Goal: Information Seeking & Learning: Learn about a topic

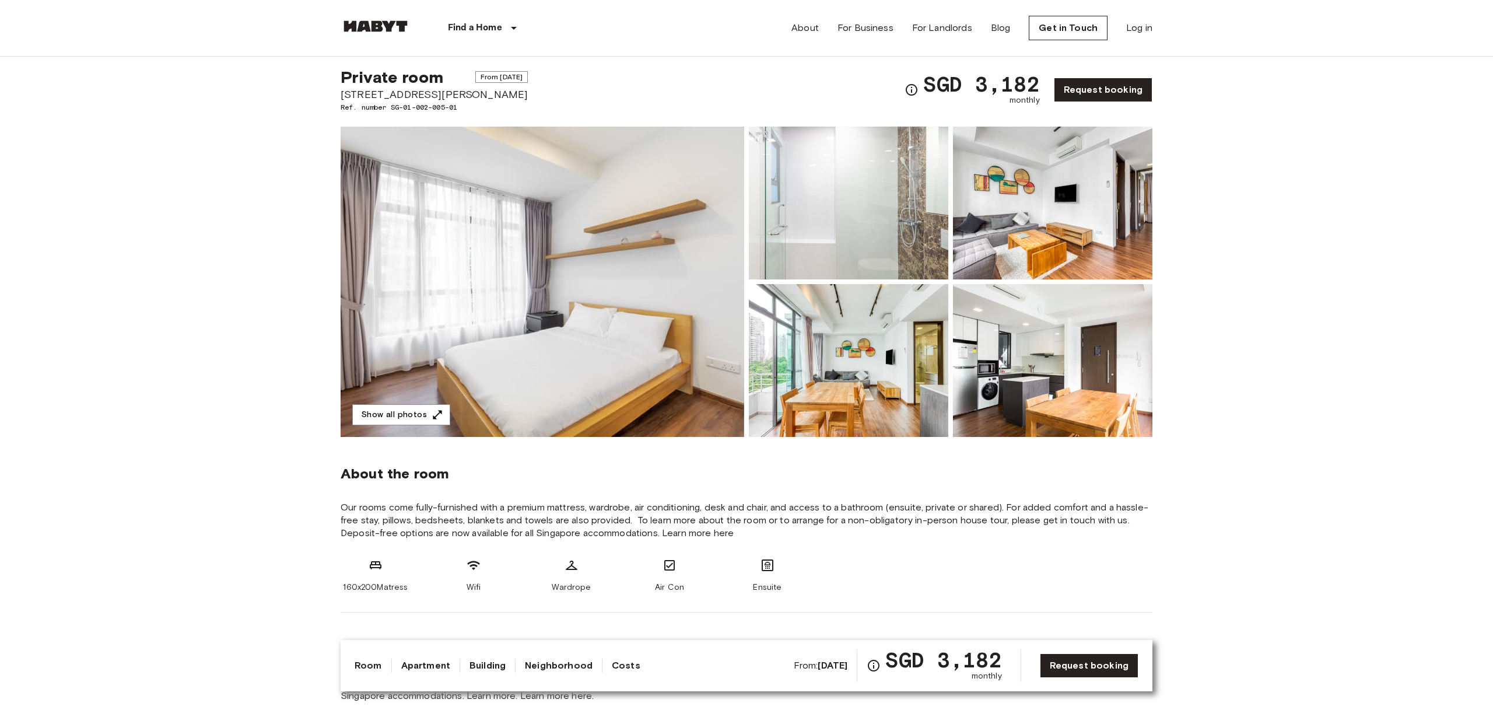
scroll to position [20, 0]
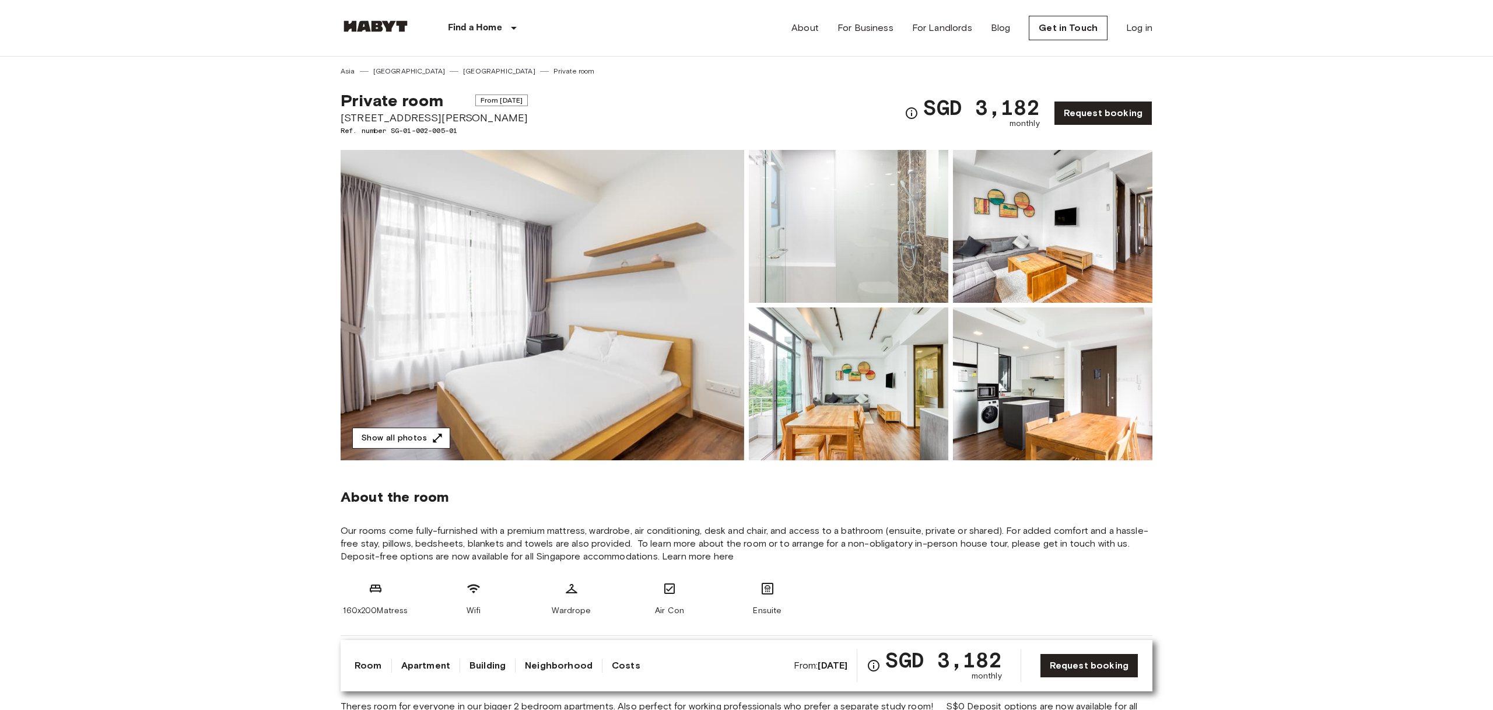
click at [421, 433] on button "Show all photos" at bounding box center [401, 438] width 98 height 22
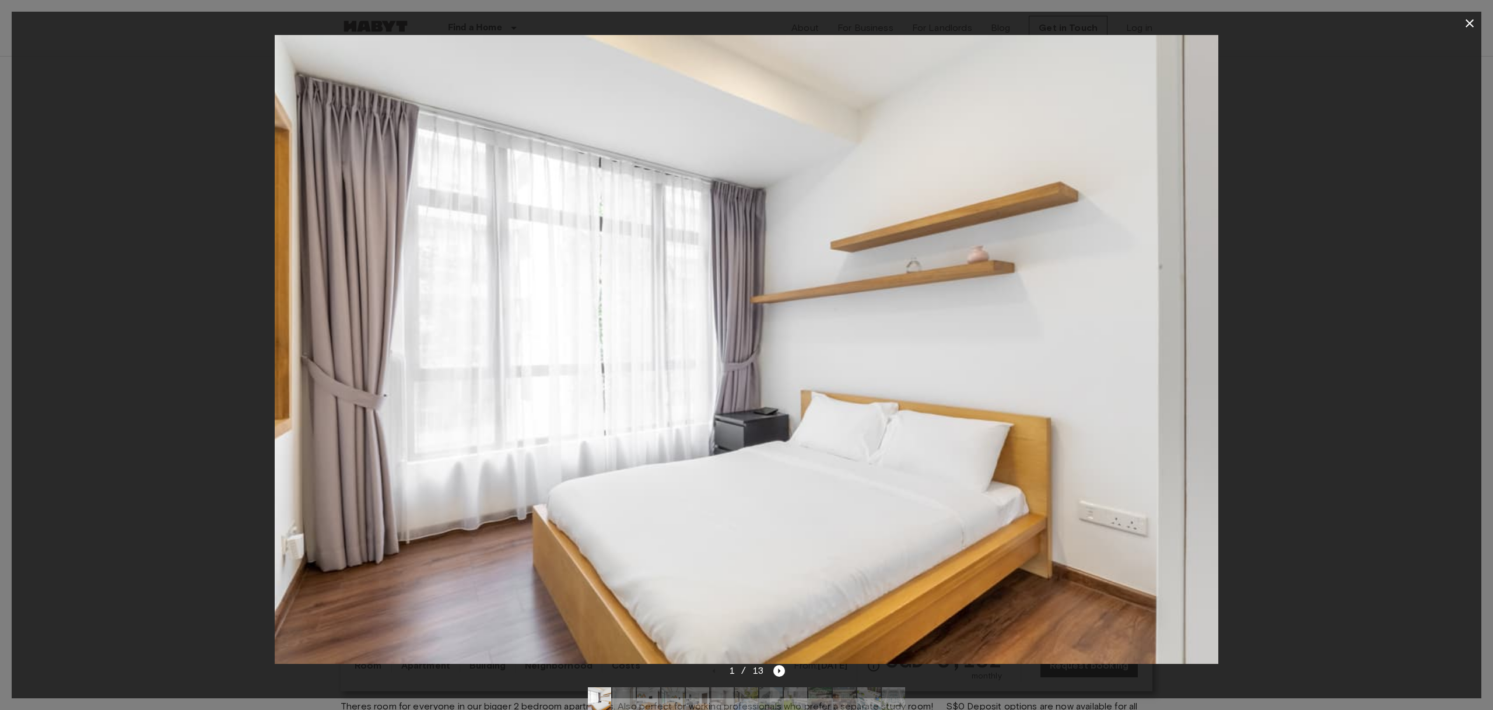
click at [1249, 391] on div at bounding box center [746, 349] width 1469 height 629
click at [1073, 304] on img at bounding box center [746, 349] width 943 height 629
click at [1258, 284] on div at bounding box center [746, 349] width 1469 height 629
click at [780, 669] on icon "Next image" at bounding box center [779, 671] width 12 height 12
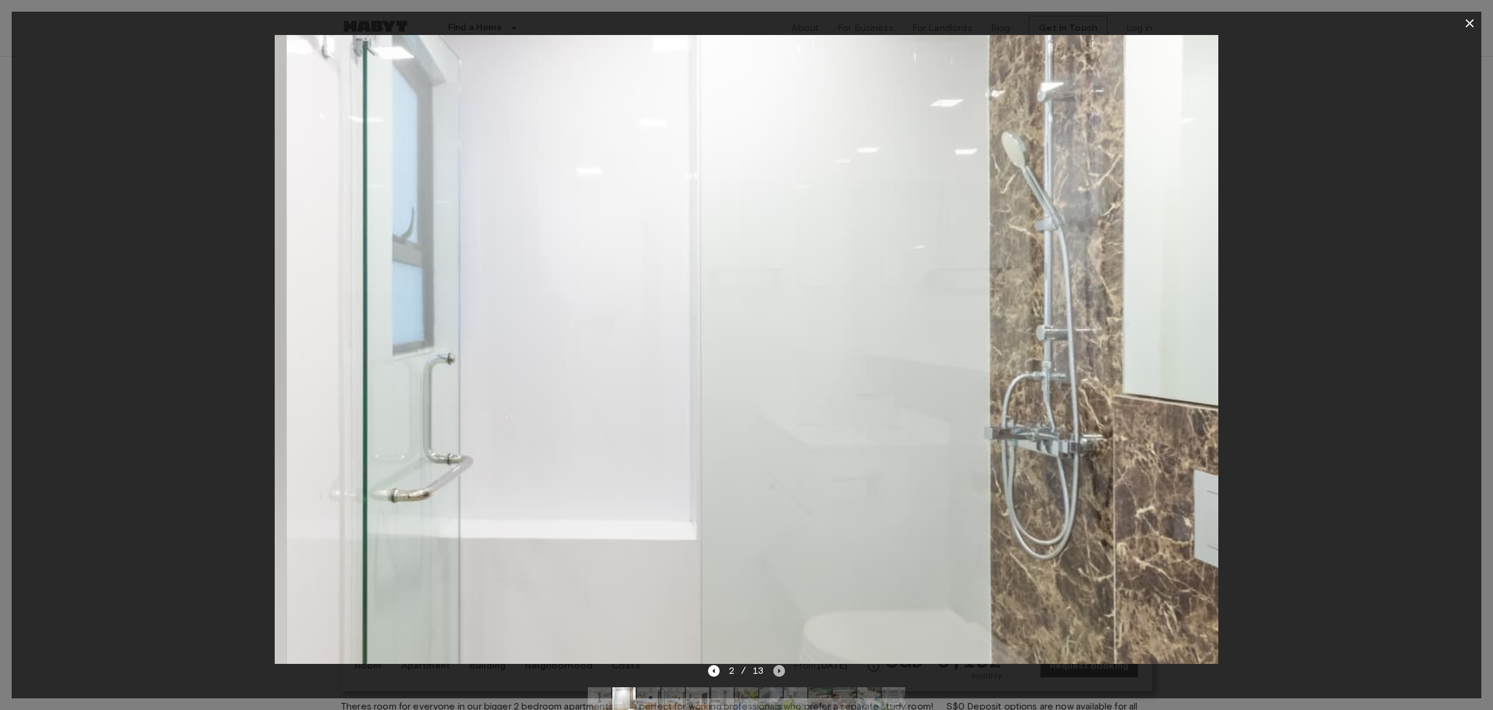
click at [780, 669] on icon "Next image" at bounding box center [779, 671] width 12 height 12
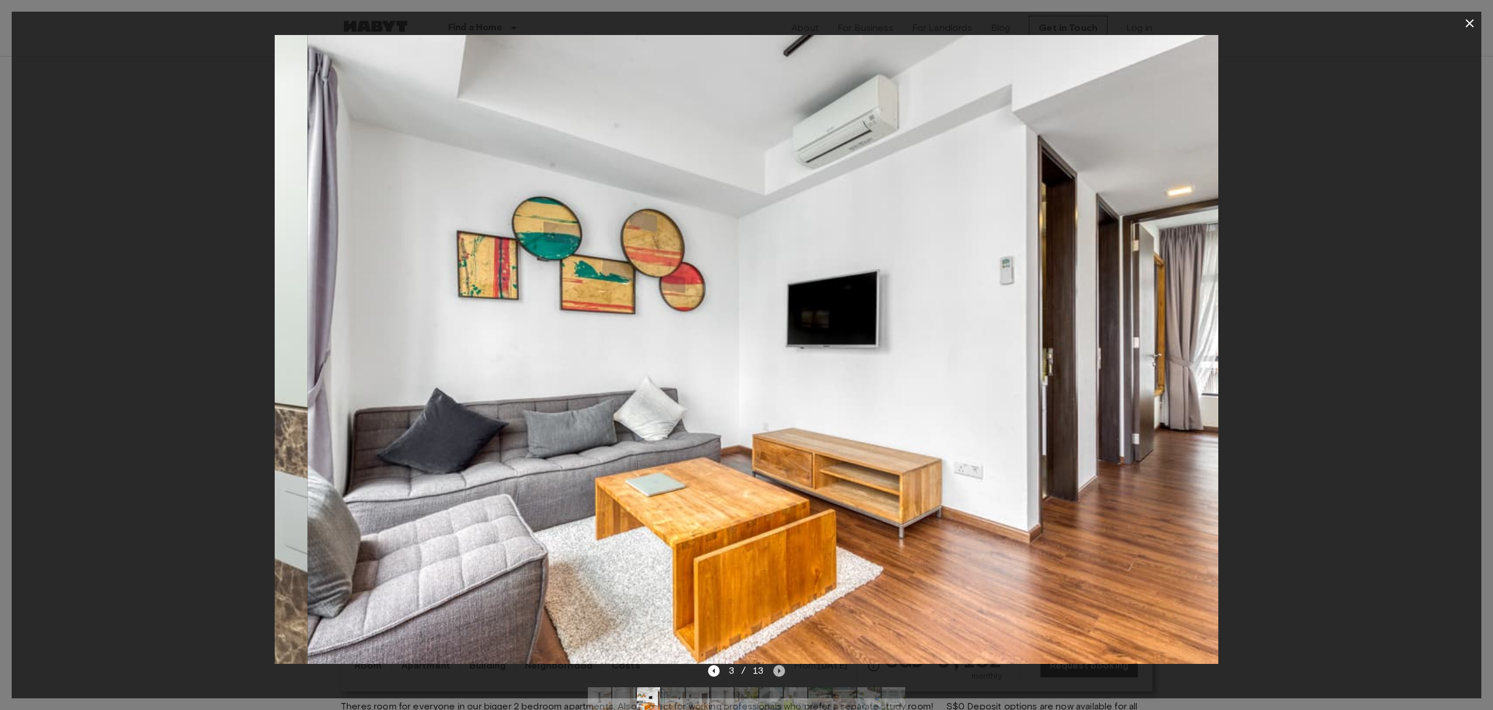
click at [780, 669] on icon "Next image" at bounding box center [779, 671] width 12 height 12
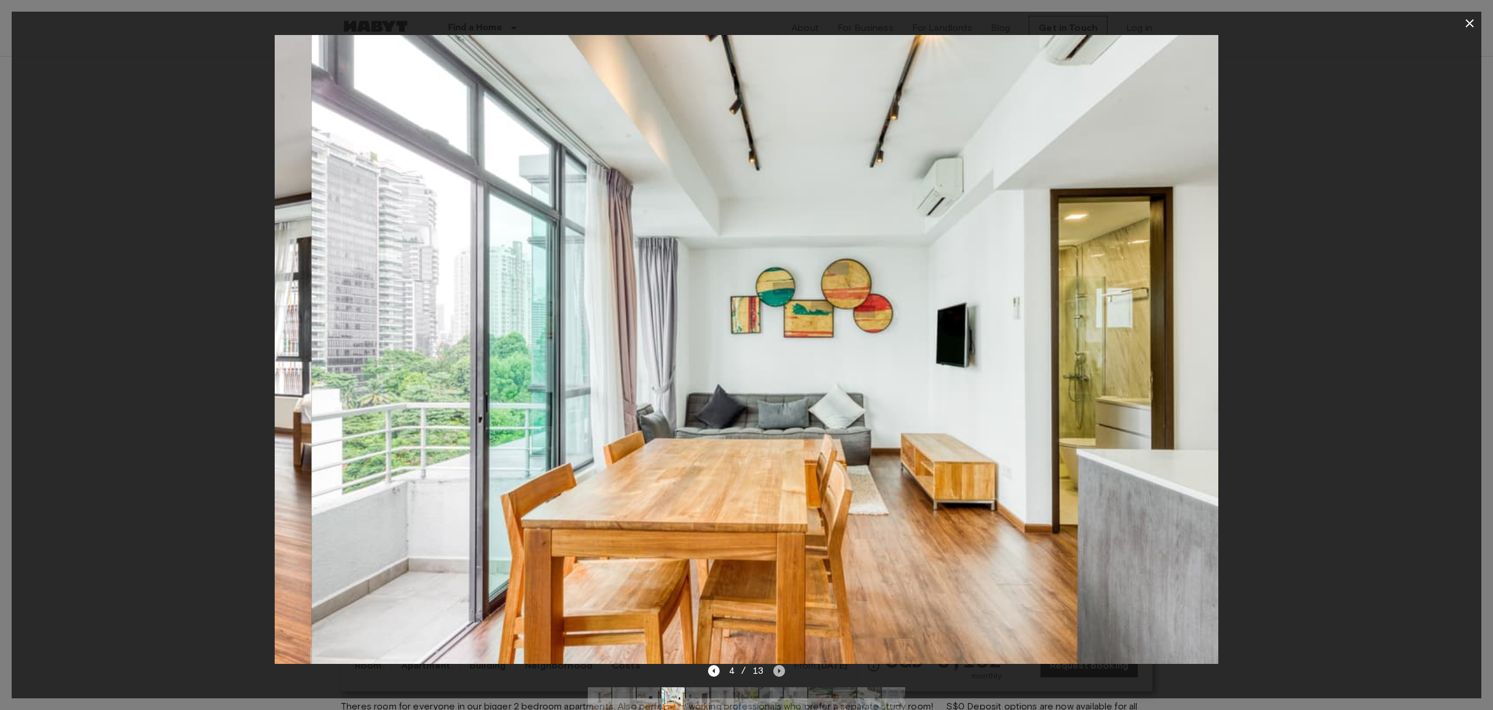
click at [780, 669] on icon "Next image" at bounding box center [779, 671] width 12 height 12
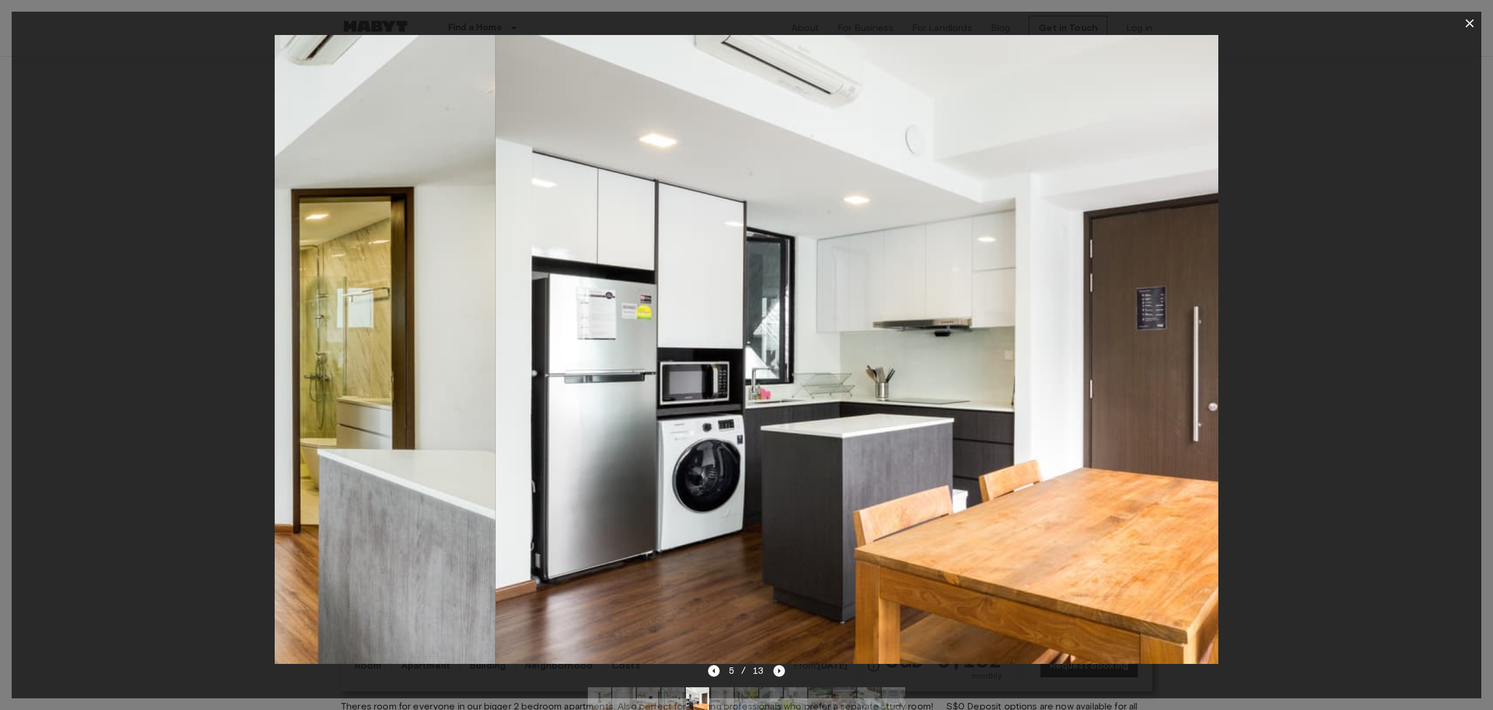
click at [780, 669] on icon "Next image" at bounding box center [779, 671] width 12 height 12
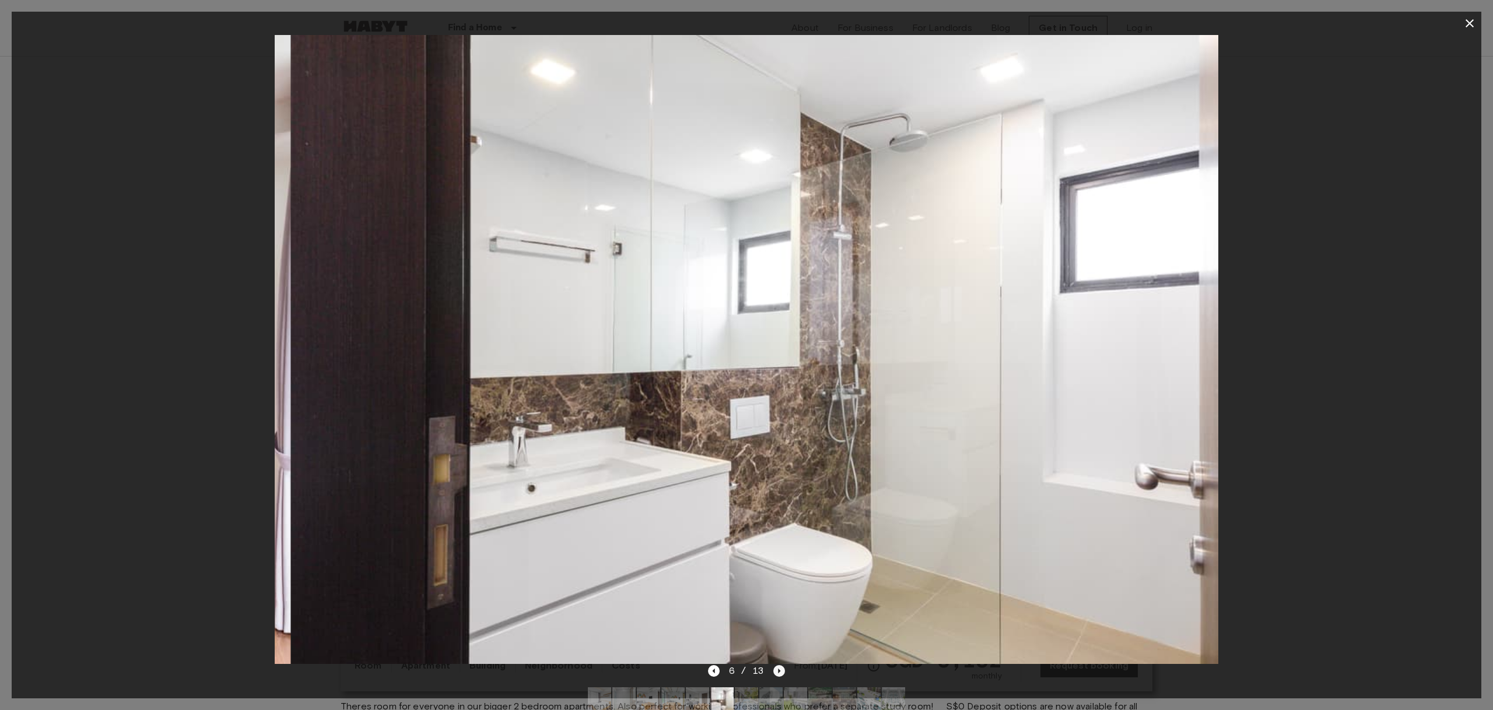
click at [780, 669] on icon "Next image" at bounding box center [779, 671] width 12 height 12
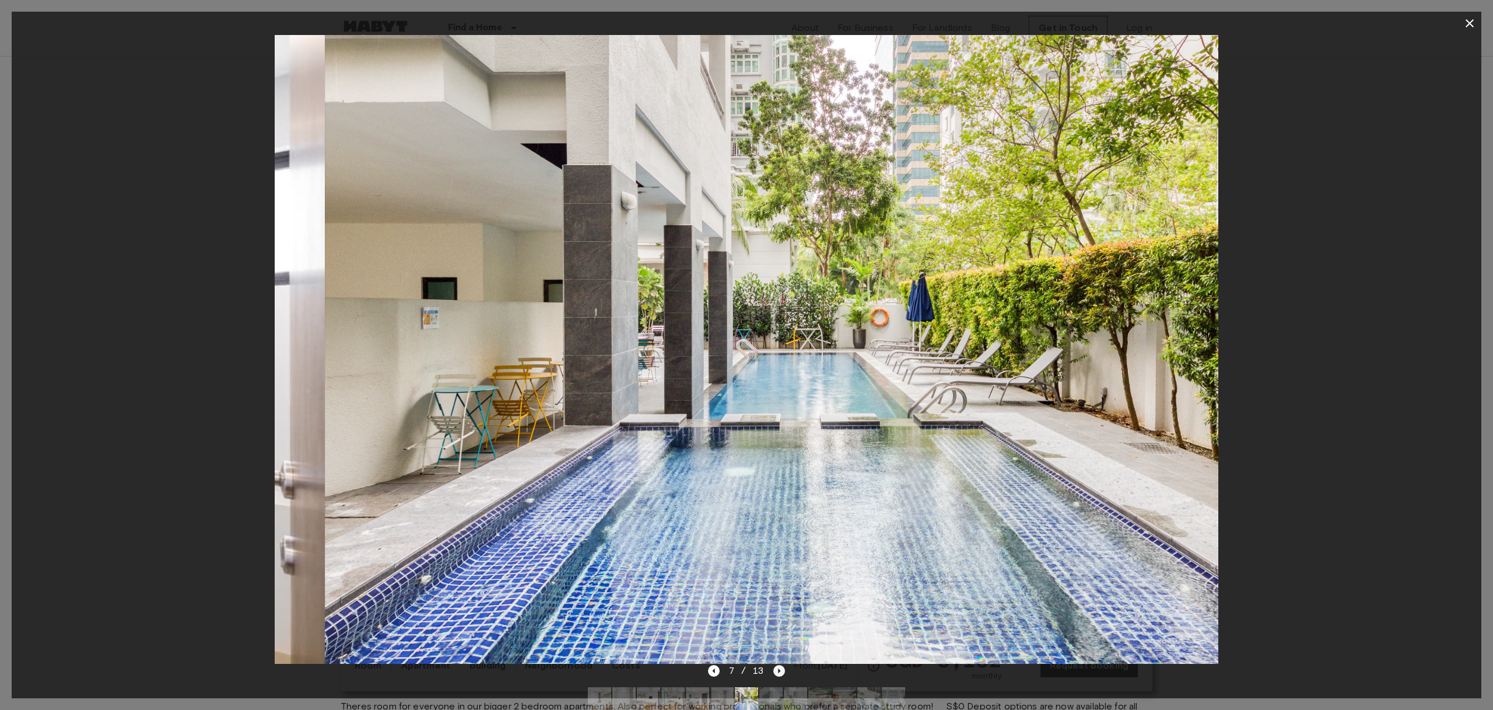
click at [780, 669] on icon "Next image" at bounding box center [779, 671] width 12 height 12
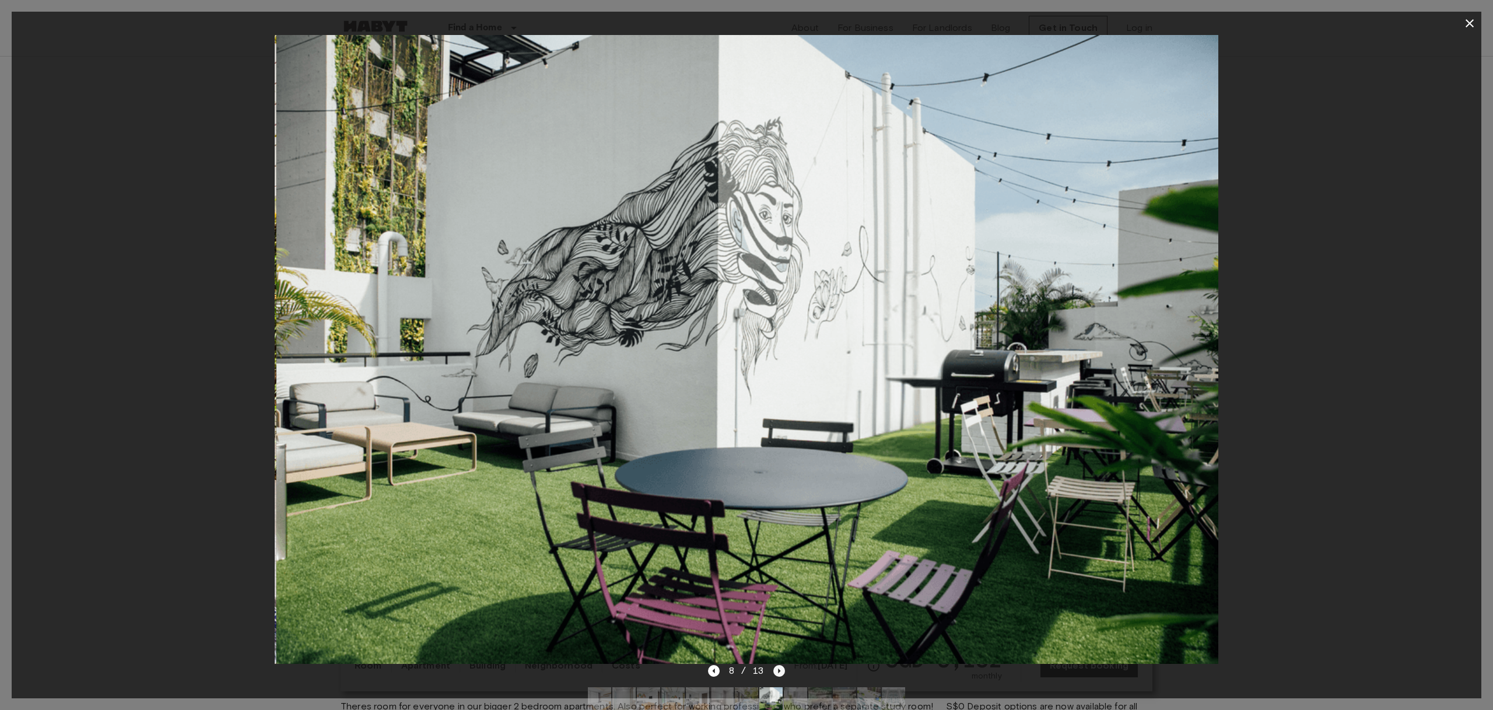
click at [780, 669] on icon "Next image" at bounding box center [779, 671] width 12 height 12
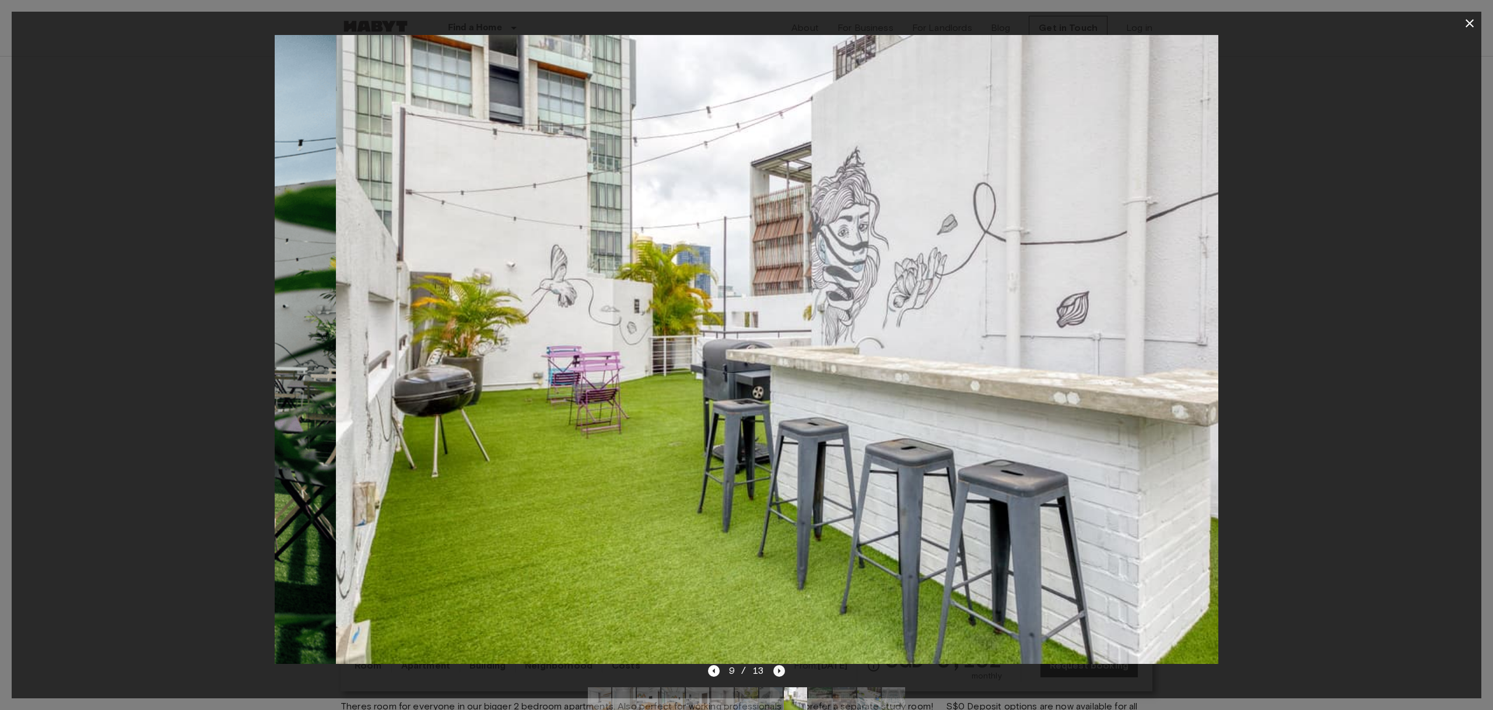
click at [780, 669] on icon "Next image" at bounding box center [779, 671] width 12 height 12
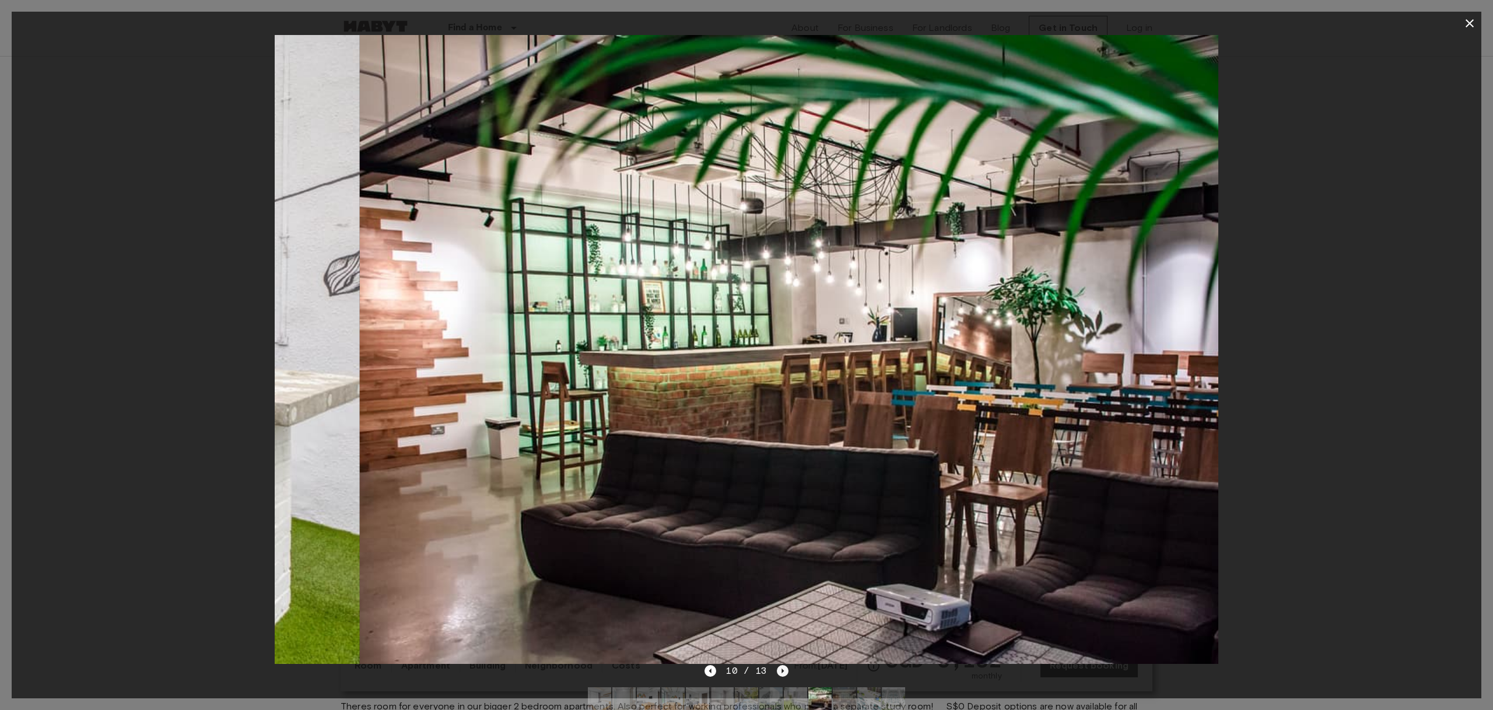
click at [780, 669] on icon "Next image" at bounding box center [783, 671] width 12 height 12
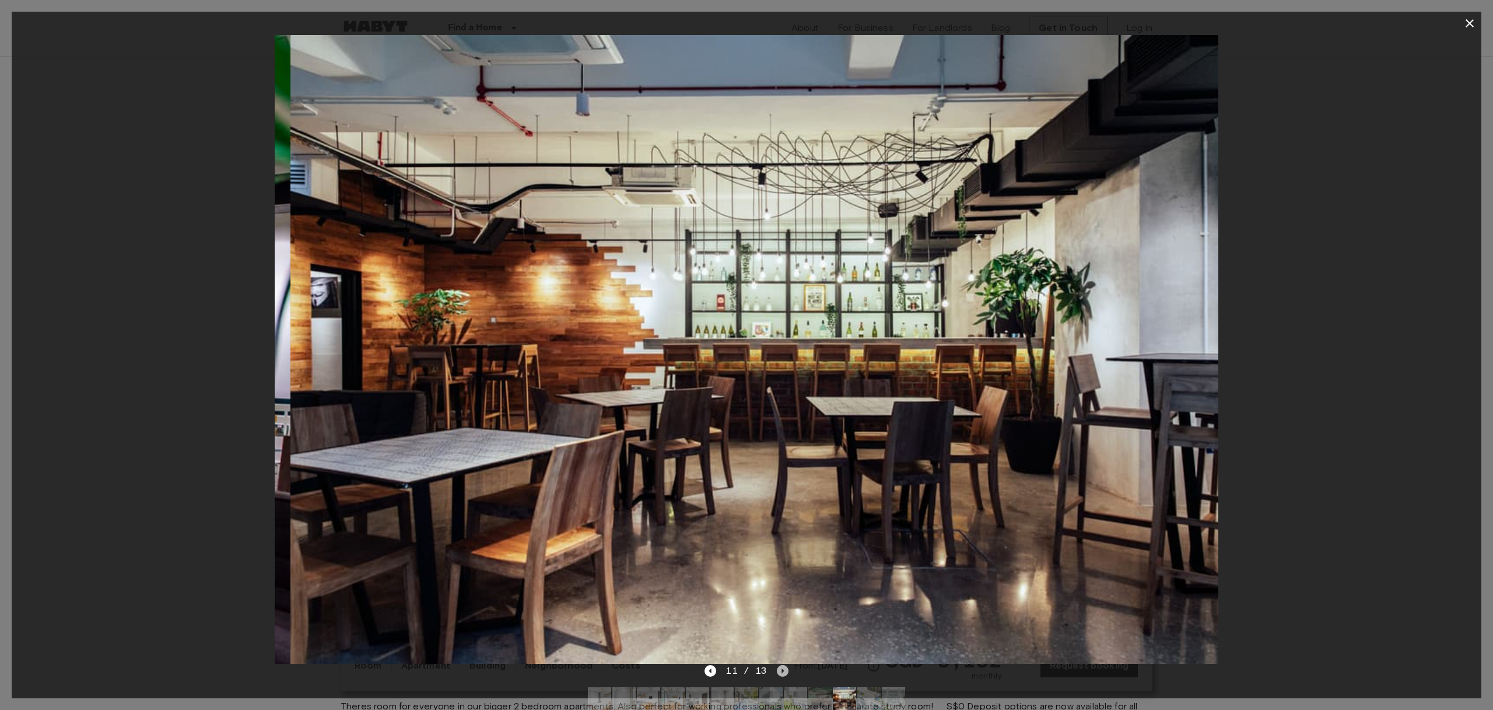
click at [780, 669] on icon "Next image" at bounding box center [783, 671] width 12 height 12
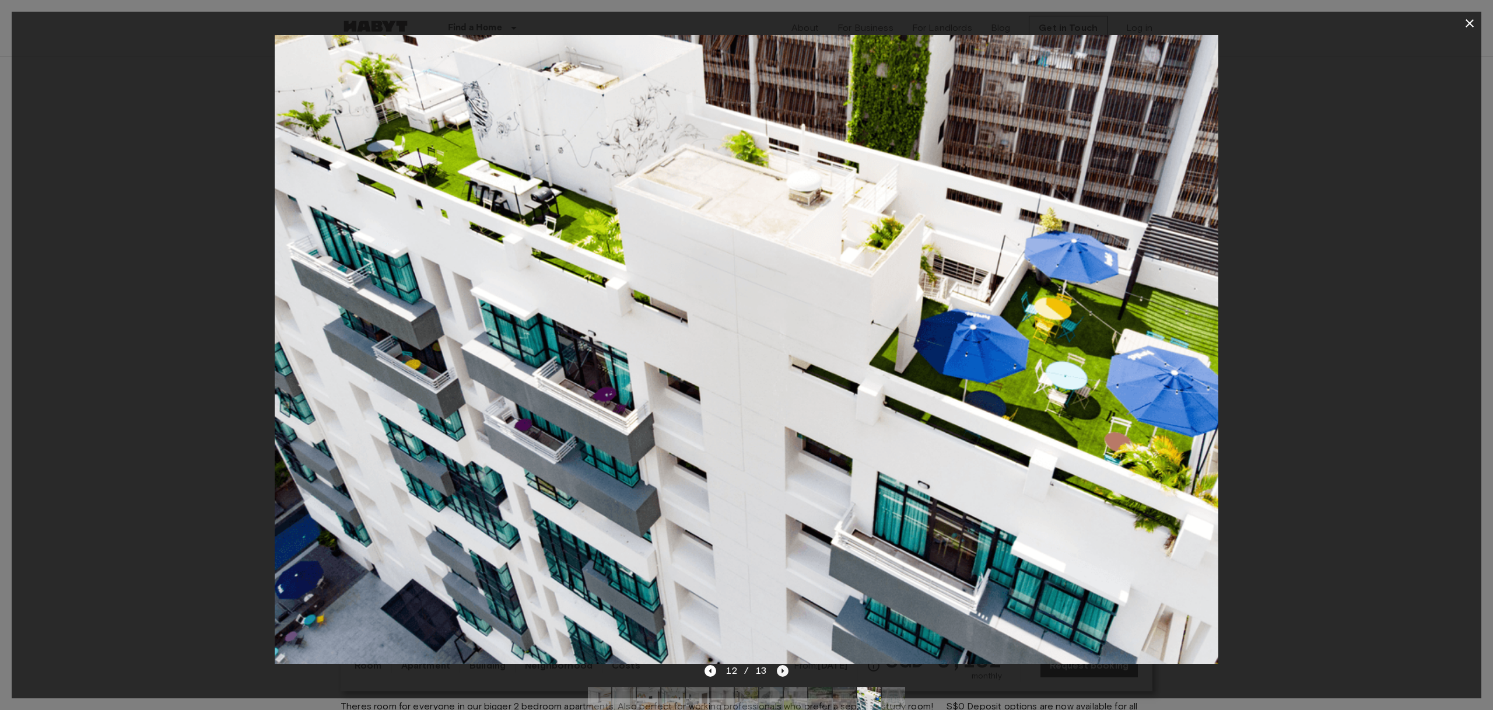
click at [780, 669] on icon "Next image" at bounding box center [783, 671] width 12 height 12
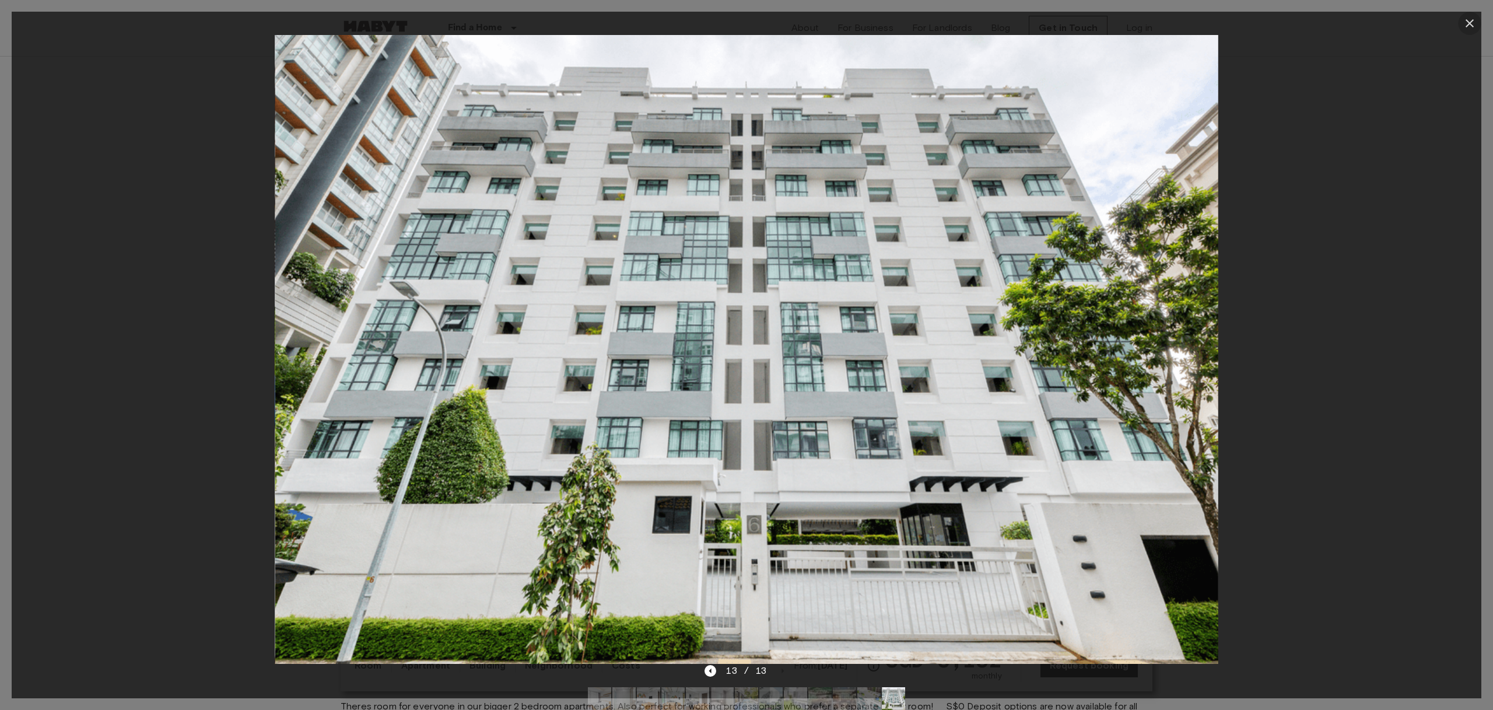
click at [1471, 25] on icon "button" at bounding box center [1469, 23] width 8 height 8
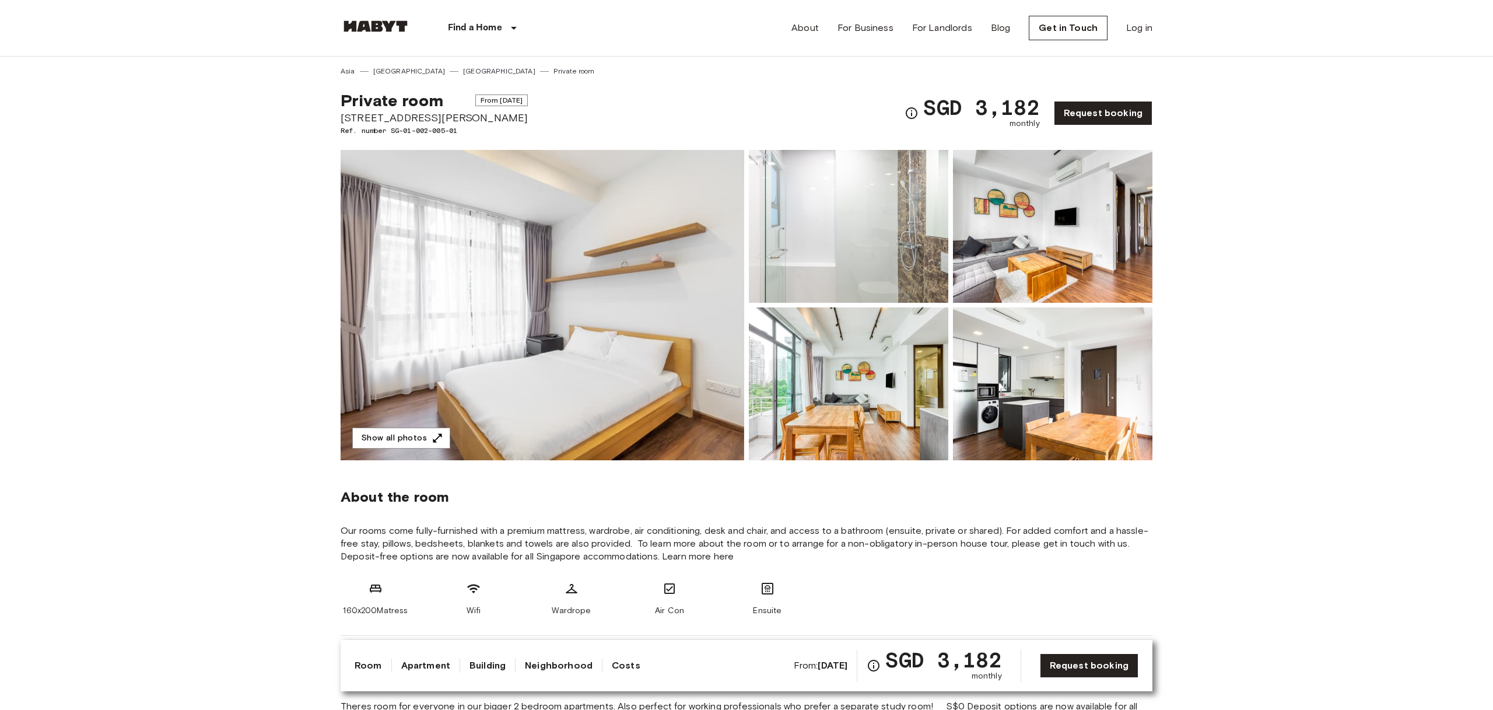
click at [400, 434] on button "Show all photos" at bounding box center [401, 438] width 98 height 22
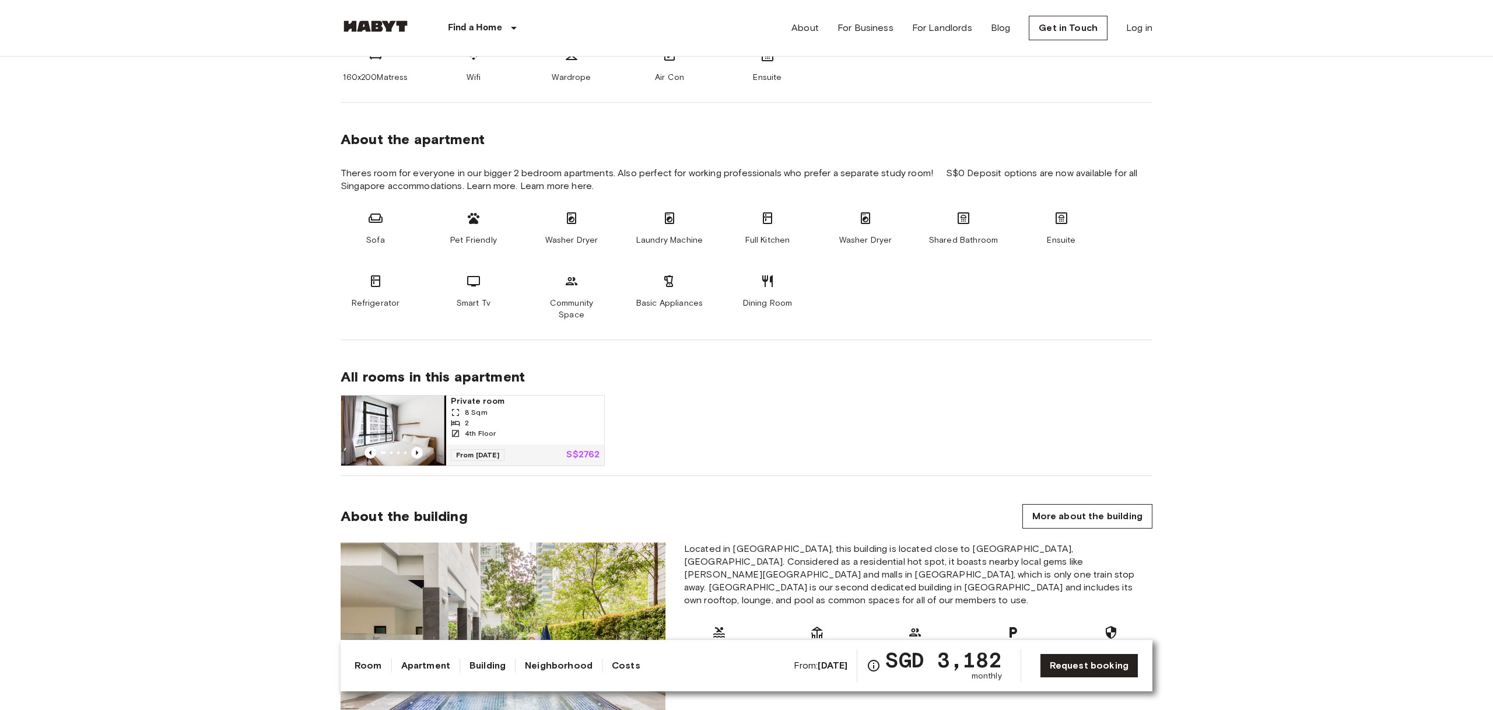
scroll to position [757, 0]
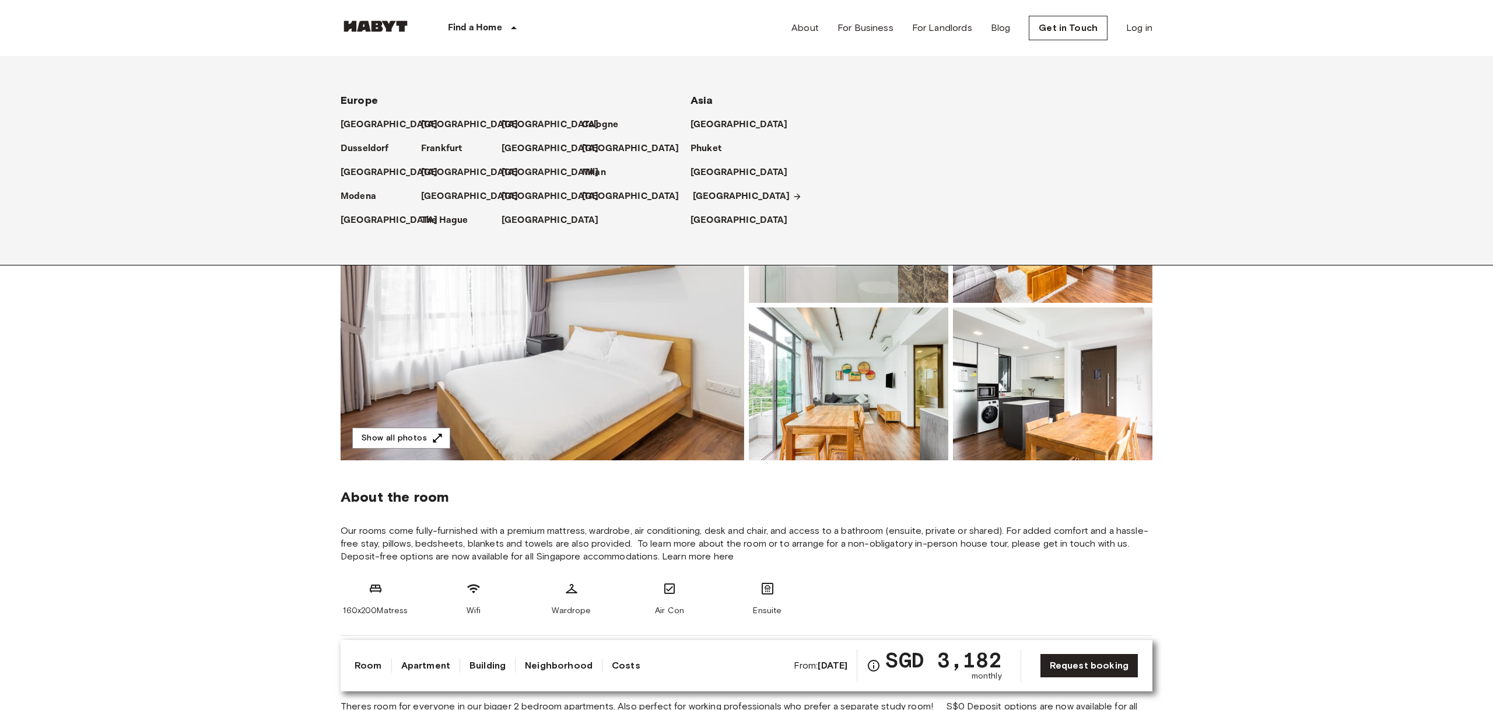
click at [710, 196] on p "[GEOGRAPHIC_DATA]" at bounding box center [741, 196] width 97 height 14
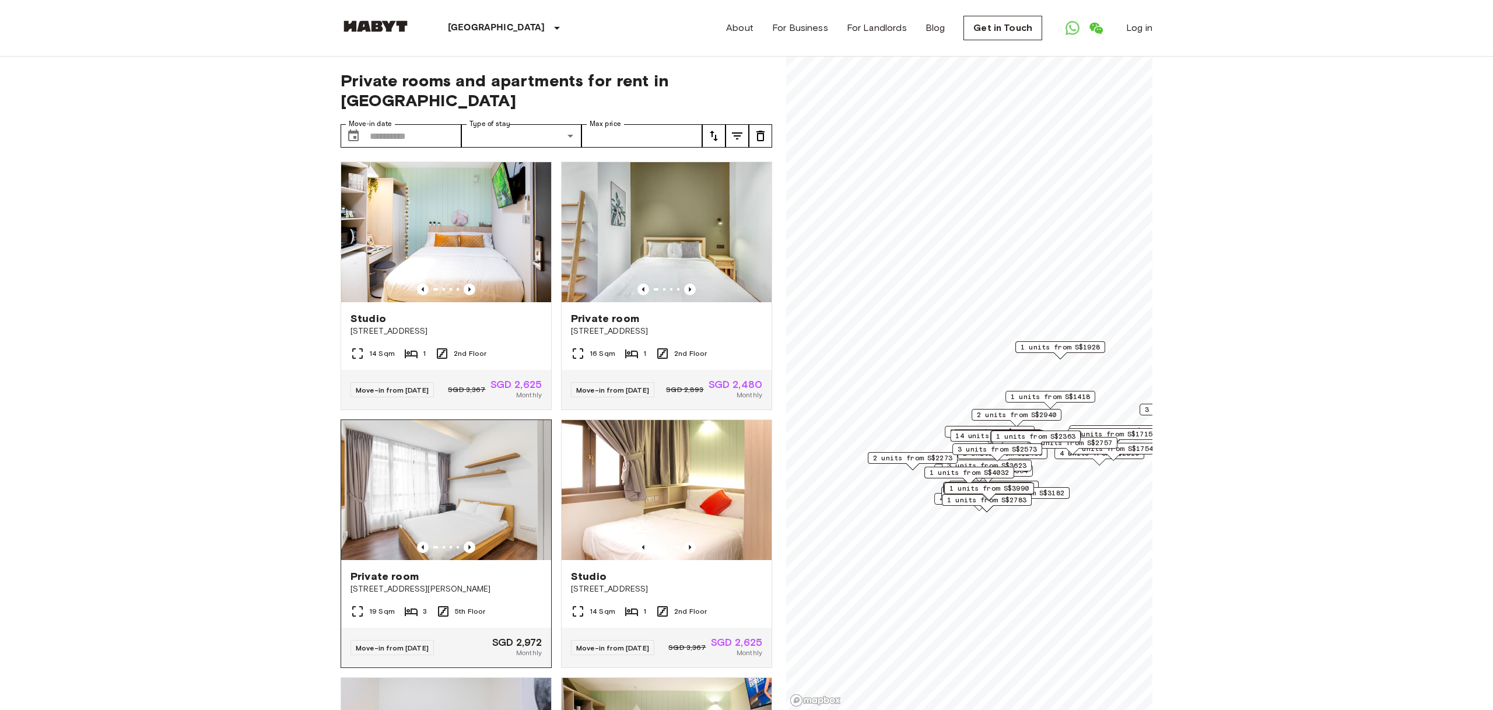
click at [434, 459] on img at bounding box center [446, 490] width 210 height 140
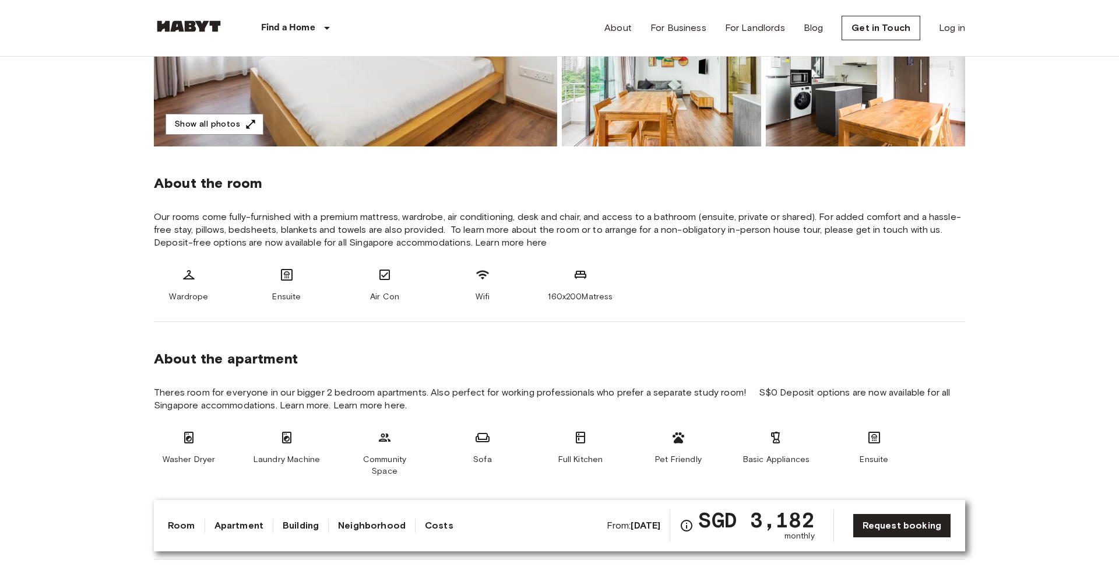
scroll to position [290, 0]
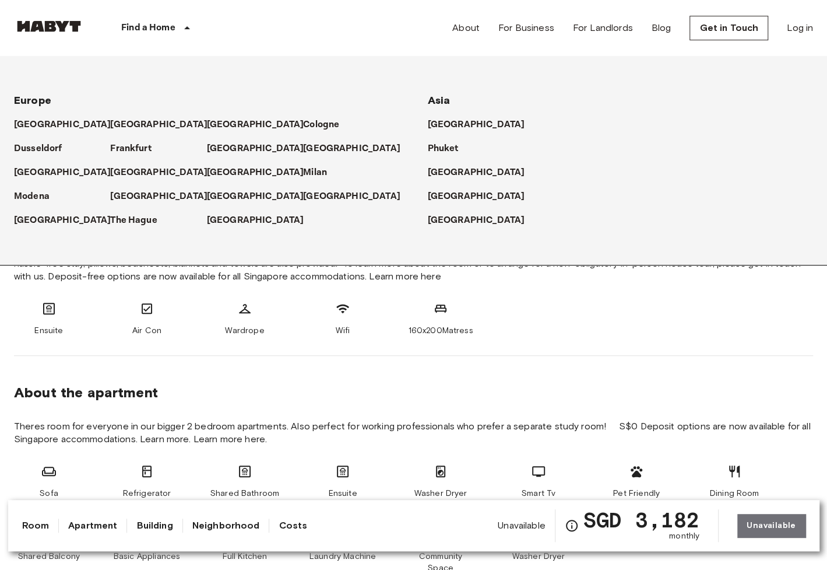
scroll to position [285, 0]
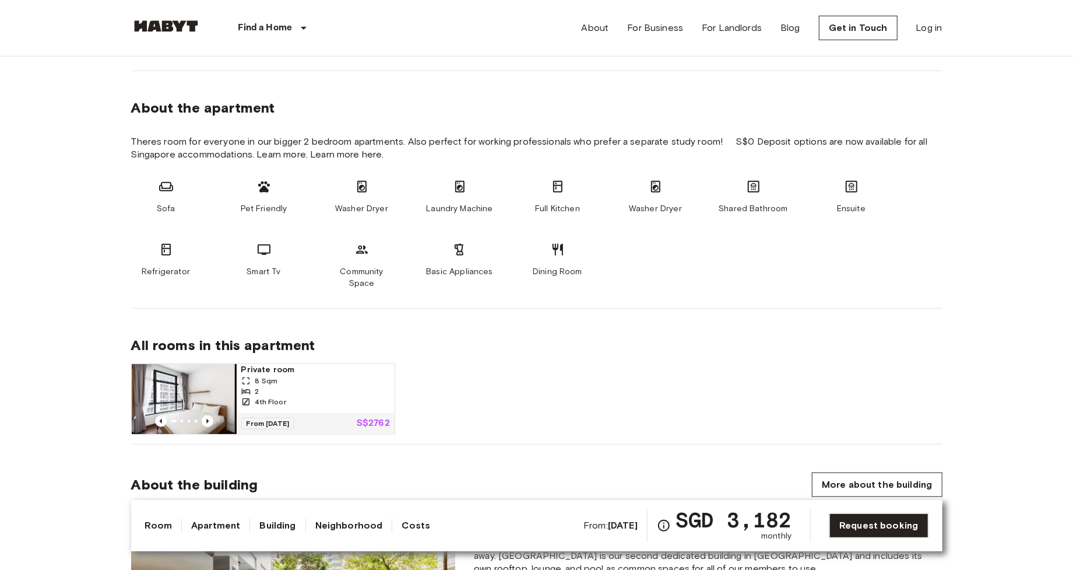
scroll to position [624, 0]
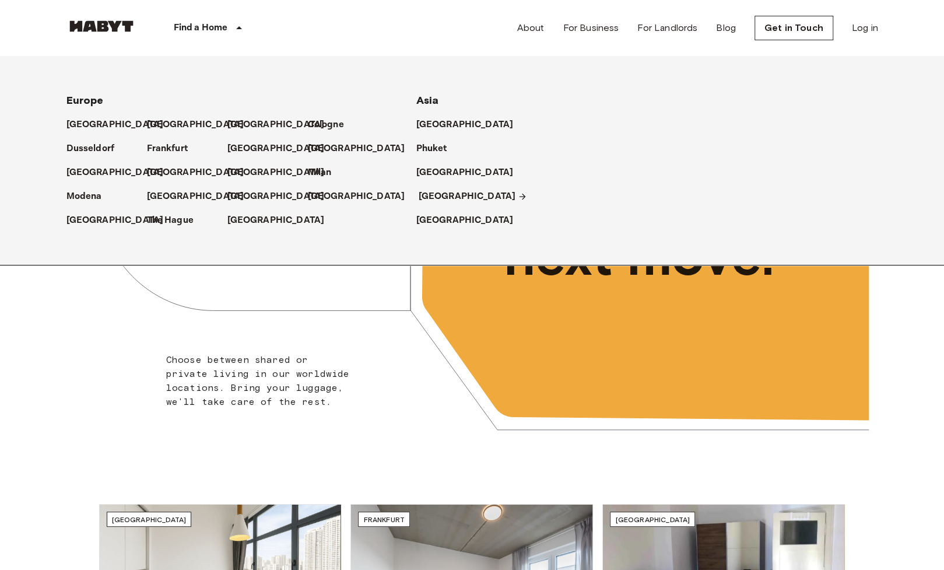
click at [436, 198] on p "[GEOGRAPHIC_DATA]" at bounding box center [467, 196] width 97 height 14
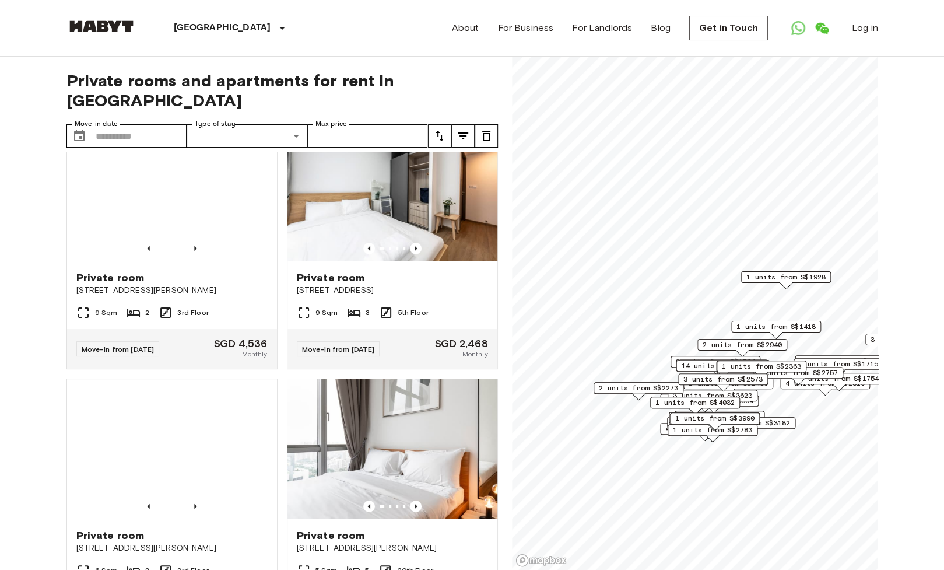
scroll to position [2369, 0]
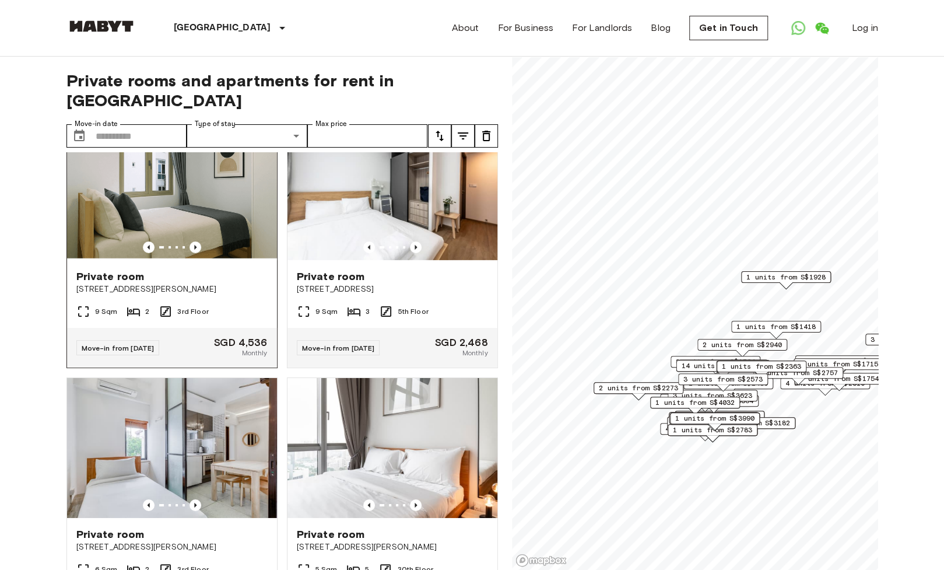
click at [206, 295] on span "16 Hamilton Road" at bounding box center [171, 289] width 191 height 12
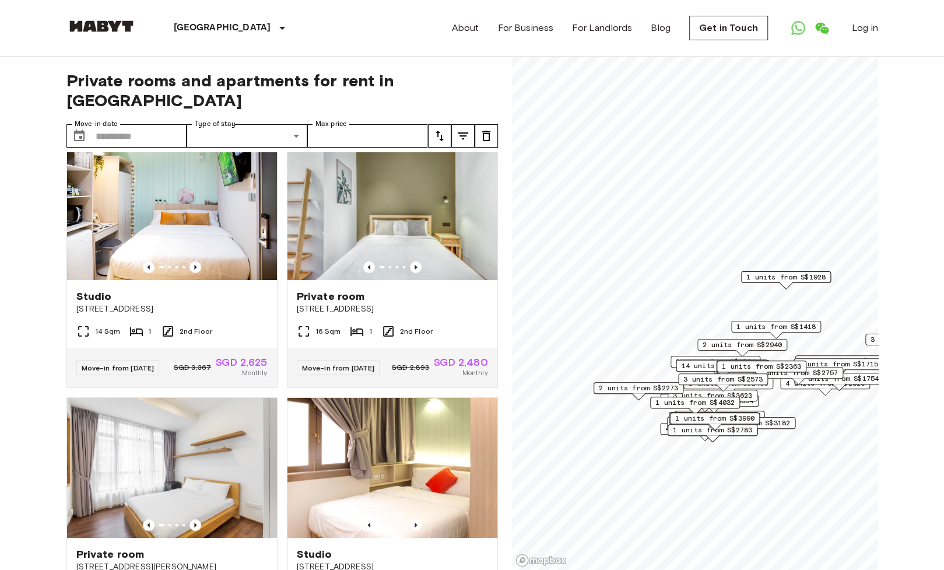
scroll to position [0, 0]
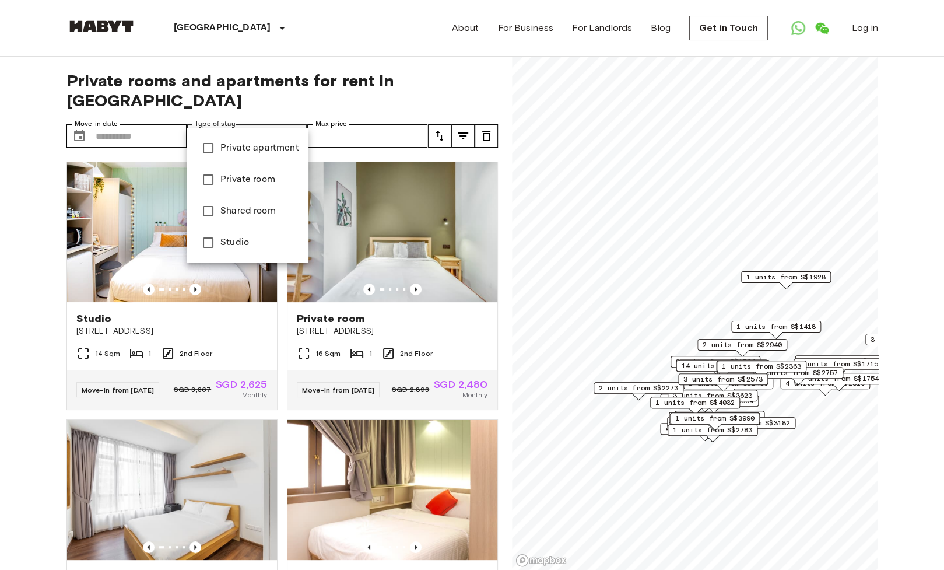
click at [258, 146] on span "Private apartment" at bounding box center [259, 148] width 79 height 14
type input "**********"
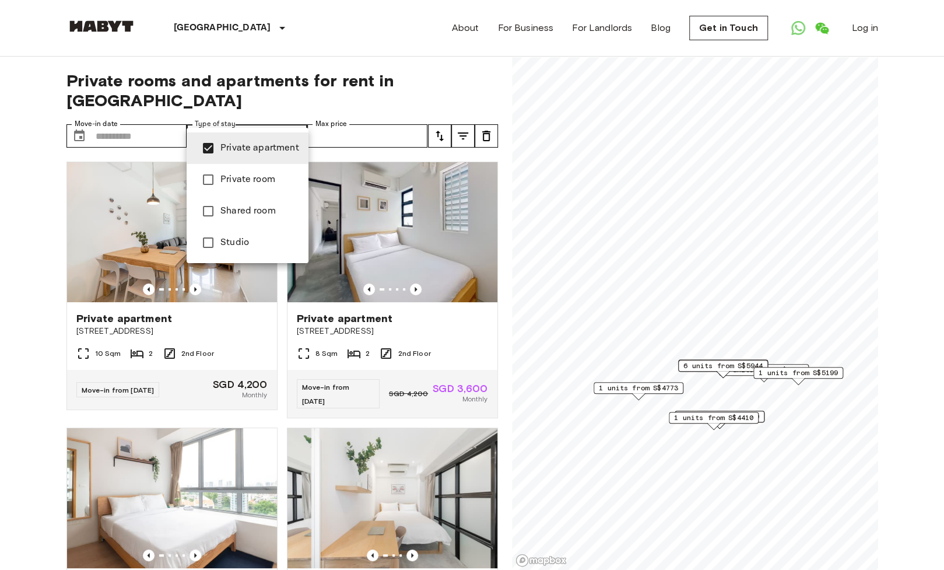
click at [44, 338] on div at bounding box center [472, 285] width 944 height 570
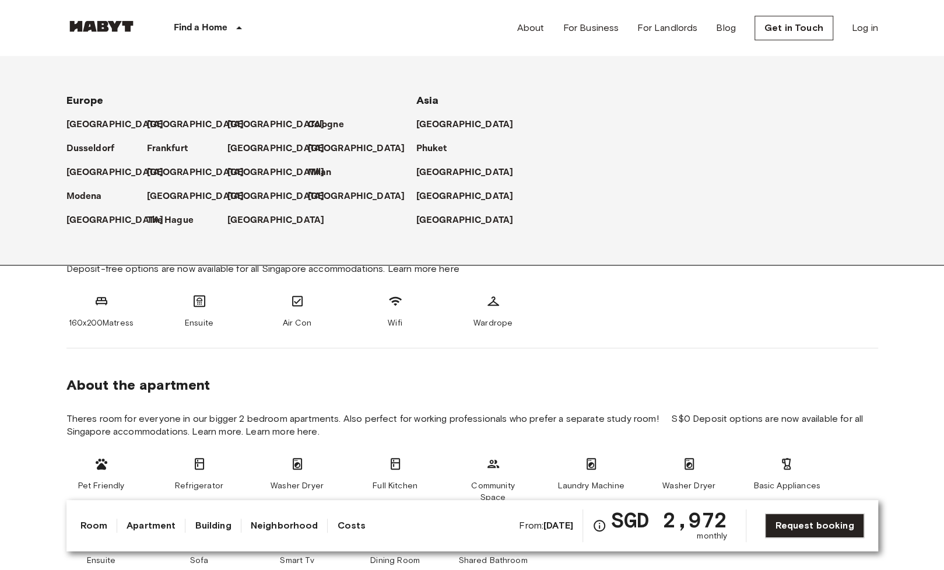
scroll to position [315, 0]
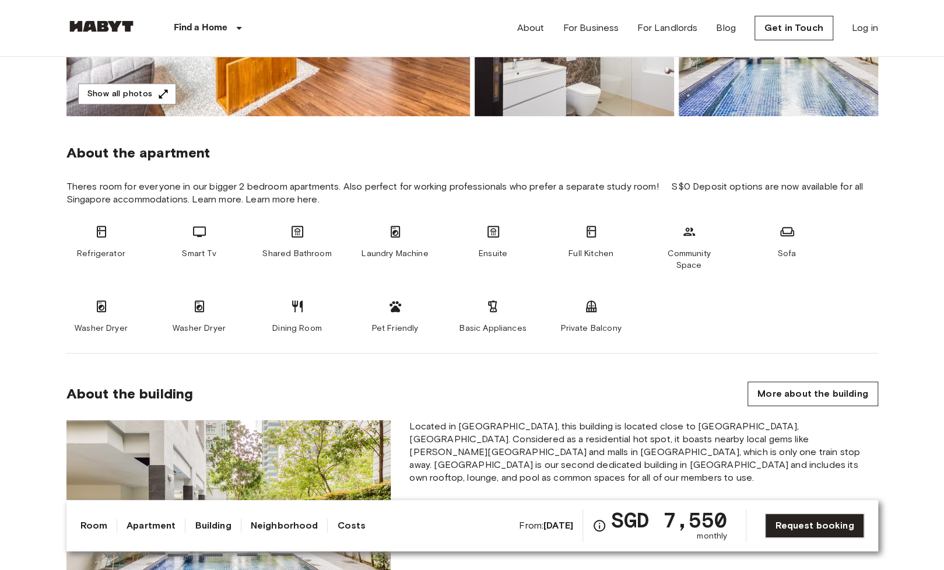
scroll to position [342, 0]
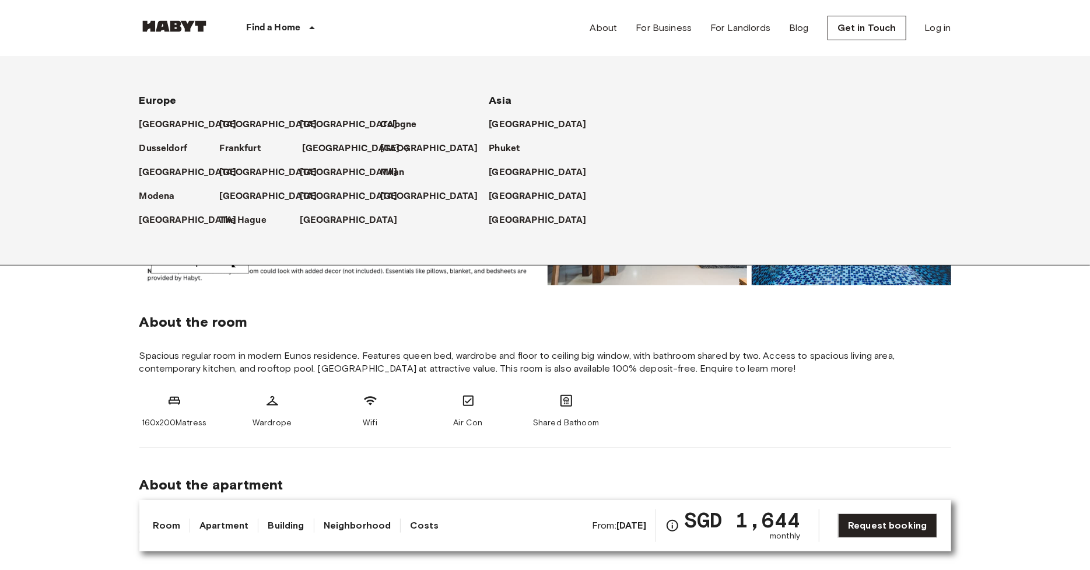
scroll to position [265, 0]
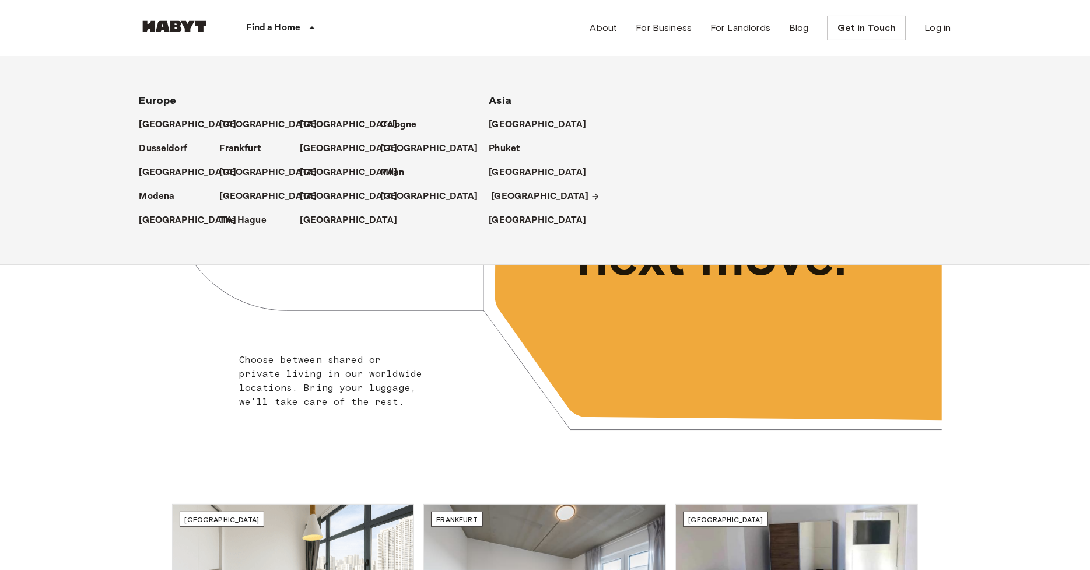
click at [495, 196] on p "[GEOGRAPHIC_DATA]" at bounding box center [539, 196] width 97 height 14
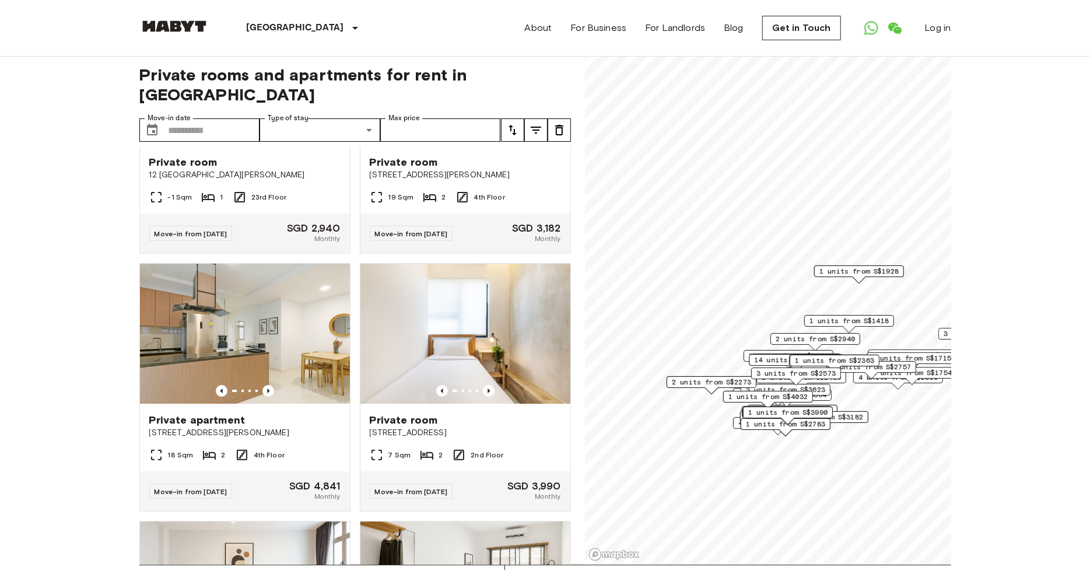
scroll to position [19780, 0]
